Goal: Information Seeking & Learning: Learn about a topic

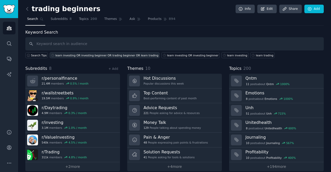
click at [82, 54] on div "learn investing OR investing beginner OR trading beginner OR learn trading" at bounding box center [106, 56] width 103 height 4
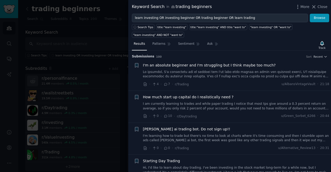
click at [229, 134] on link "I'm learning how to trade but there's no time to look at charts where it's time…" at bounding box center [236, 138] width 187 height 9
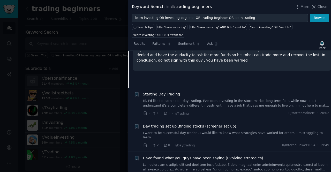
scroll to position [145, 0]
click at [203, 99] on link "Hi, I'd like to learn about day trading. I've been investing in the stock marke…" at bounding box center [236, 103] width 187 height 9
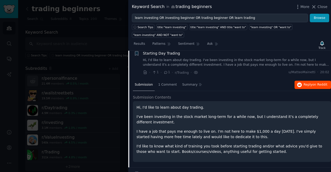
scroll to position [104, 0]
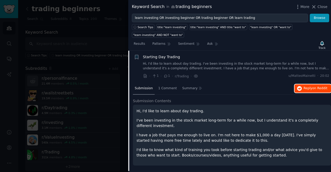
click at [306, 86] on span "Reply on Reddit" at bounding box center [316, 88] width 24 height 5
